Goal: Task Accomplishment & Management: Manage account settings

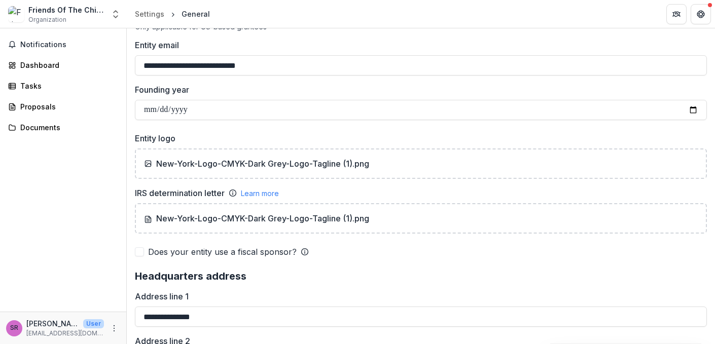
scroll to position [520, 0]
